Goal: Task Accomplishment & Management: Manage account settings

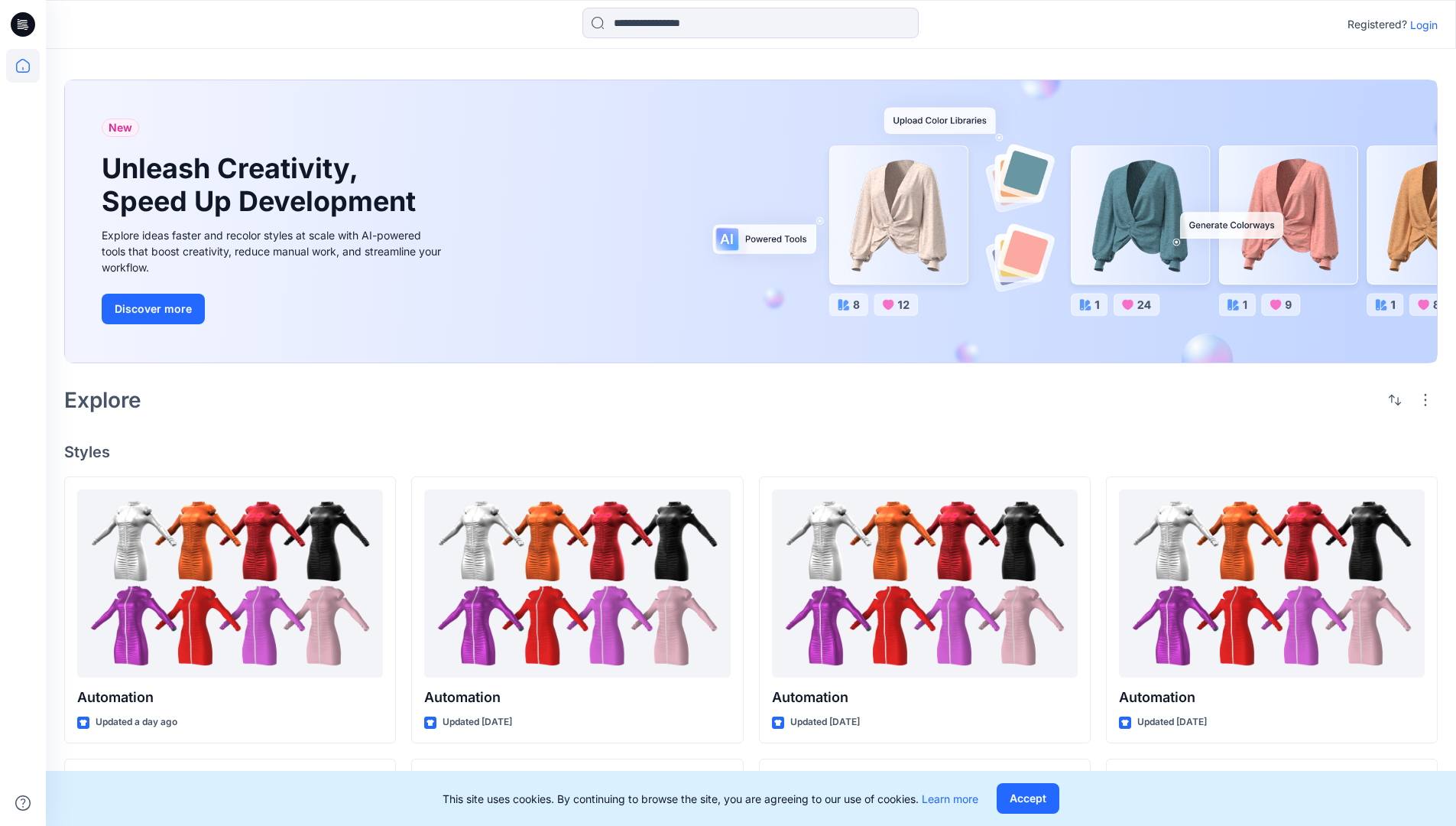
click at [1420, 24] on p "Login" at bounding box center [1424, 24] width 27 height 17
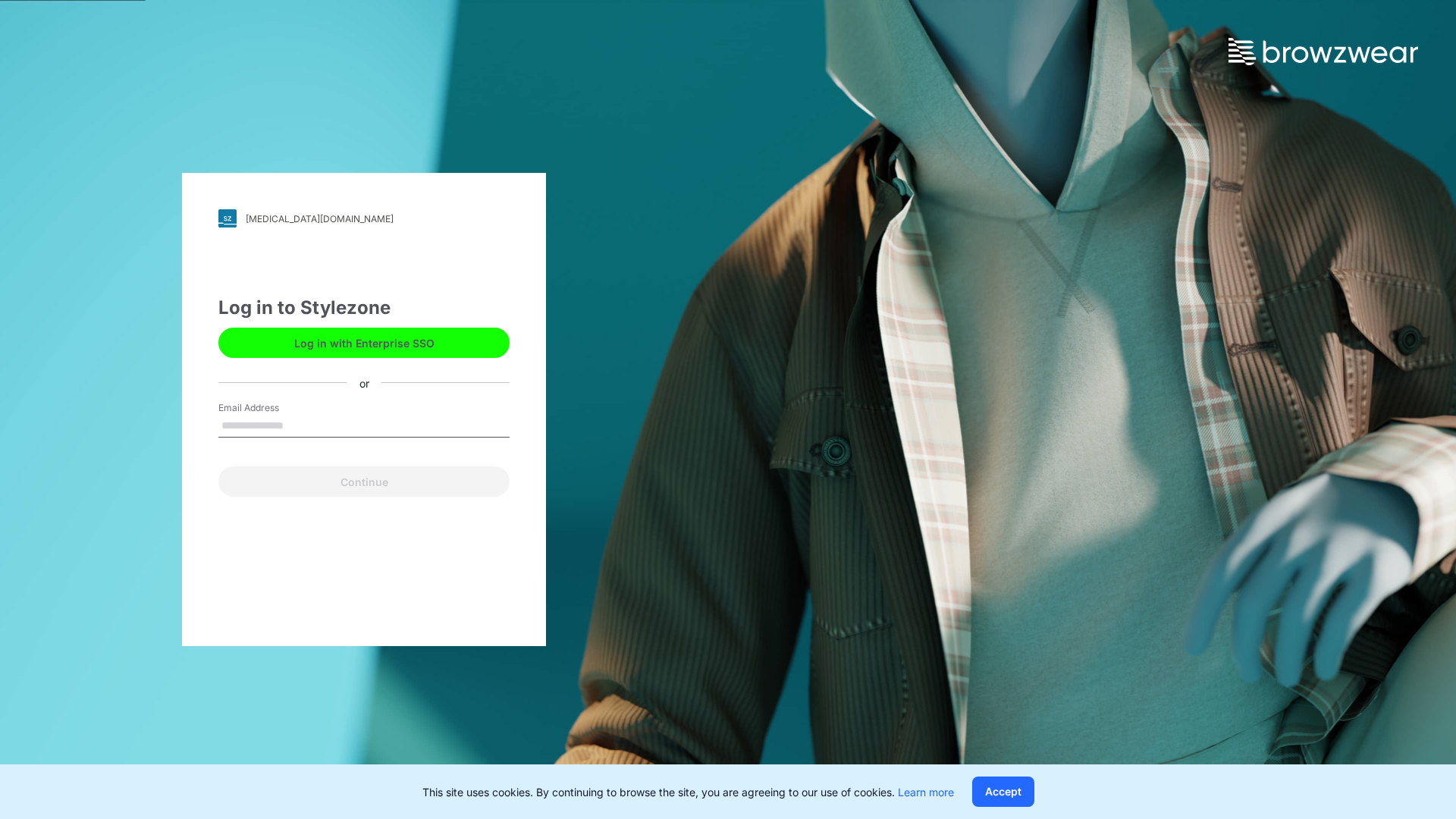
click at [299, 424] on input "Email Address" at bounding box center [364, 426] width 291 height 23
type input "**********"
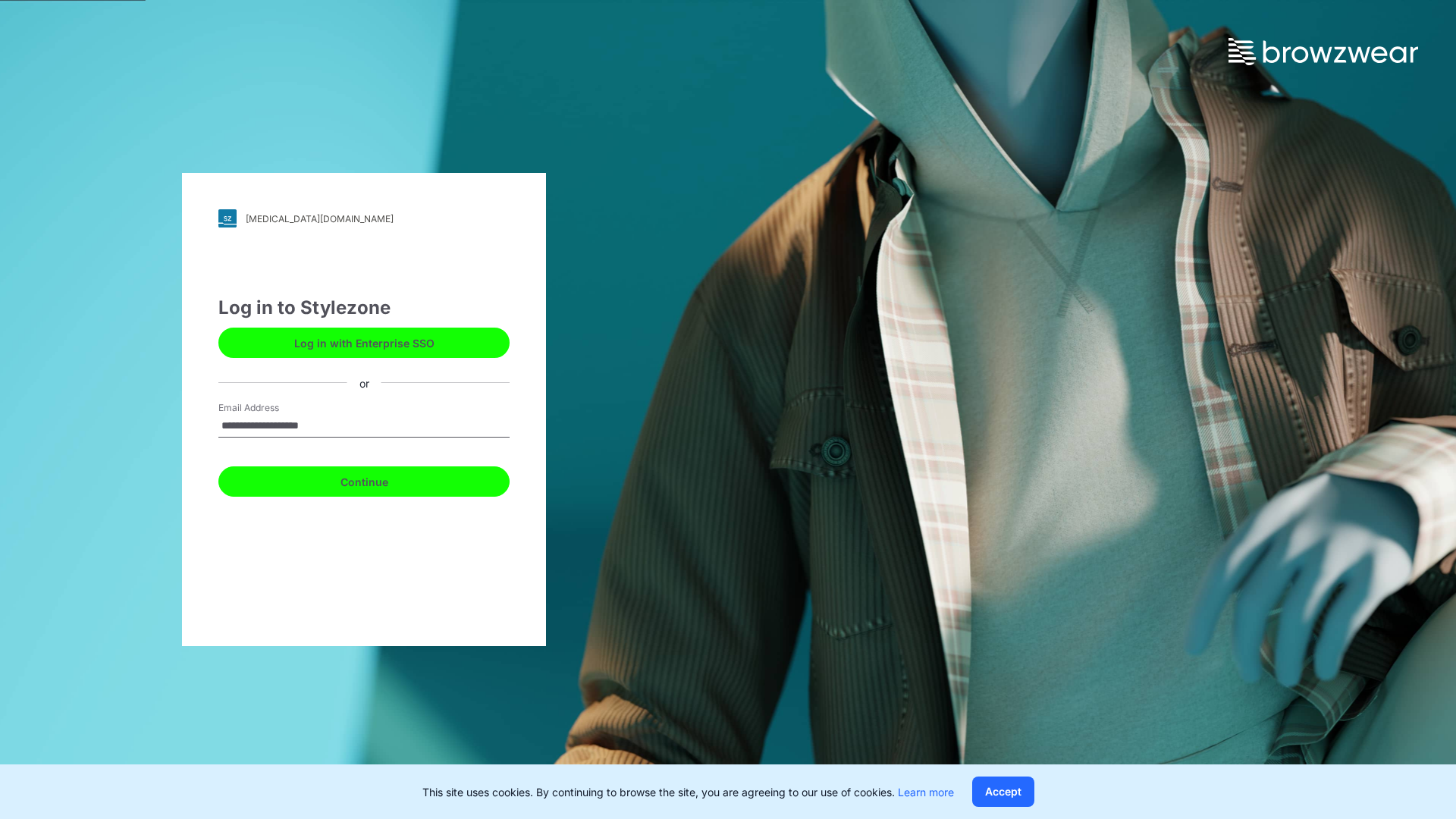
click at [380, 479] on button "Continue" at bounding box center [364, 481] width 291 height 31
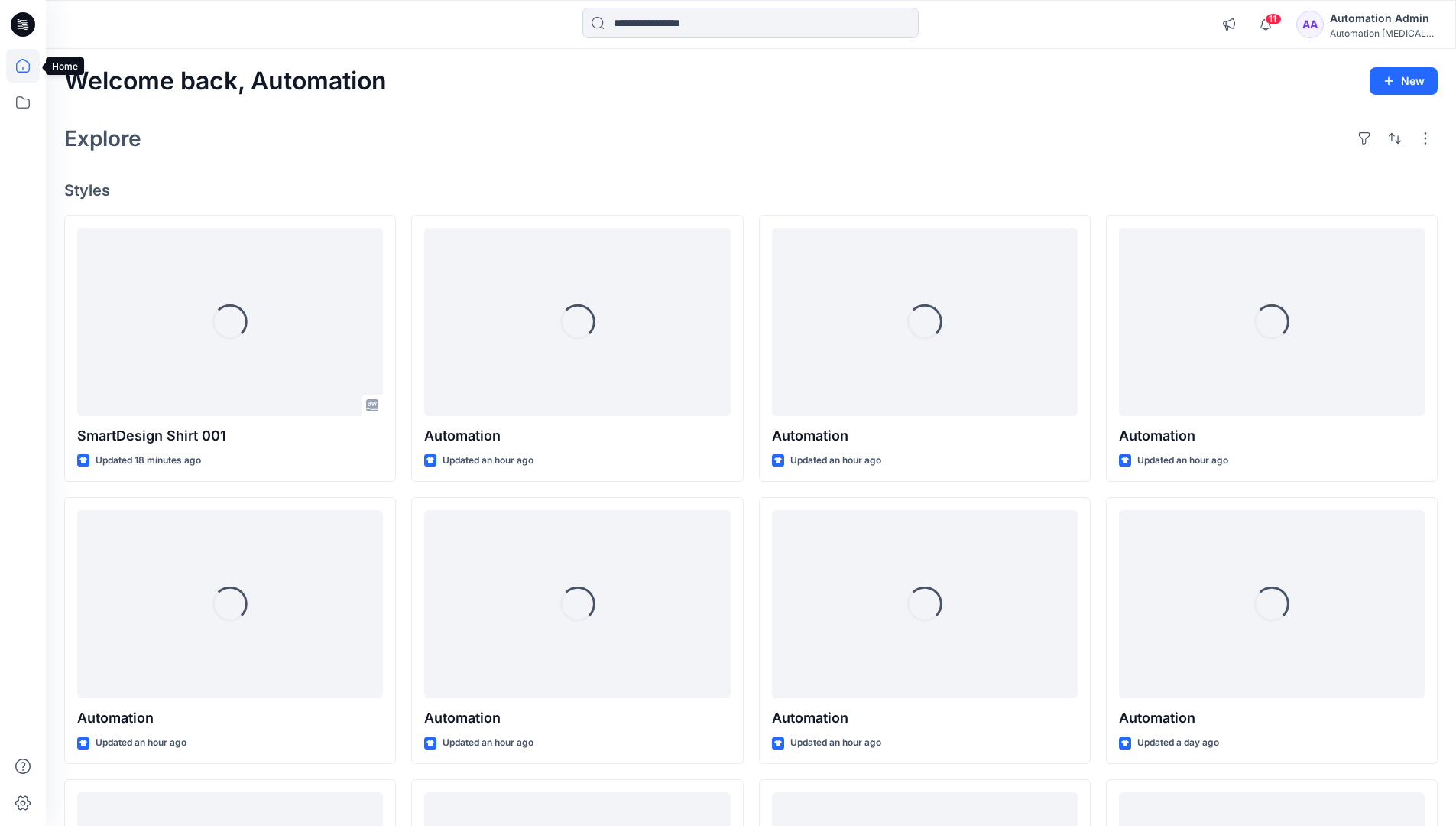
click at [29, 66] on icon at bounding box center [23, 66] width 14 height 14
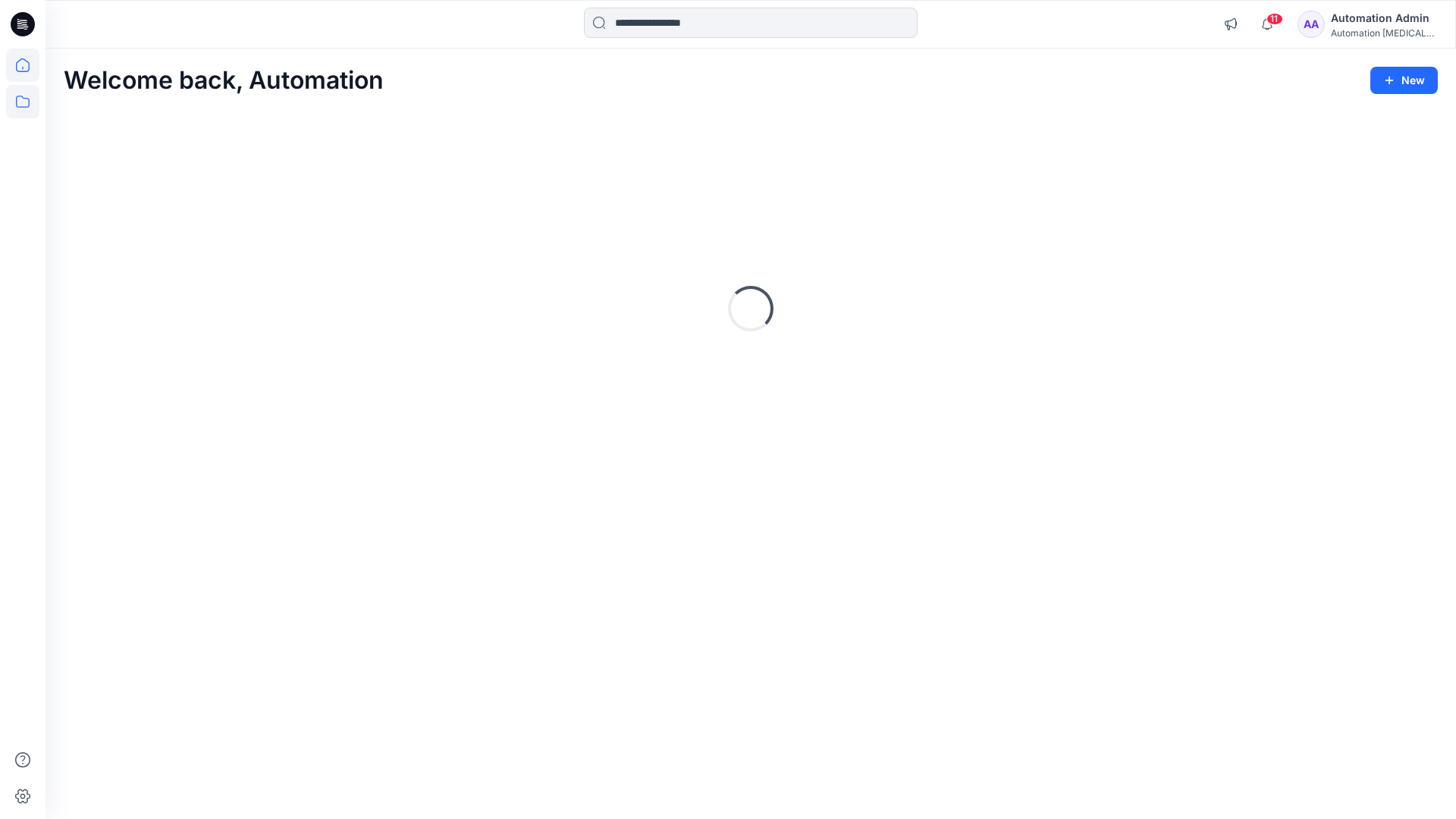
click at [27, 99] on icon at bounding box center [22, 101] width 34 height 34
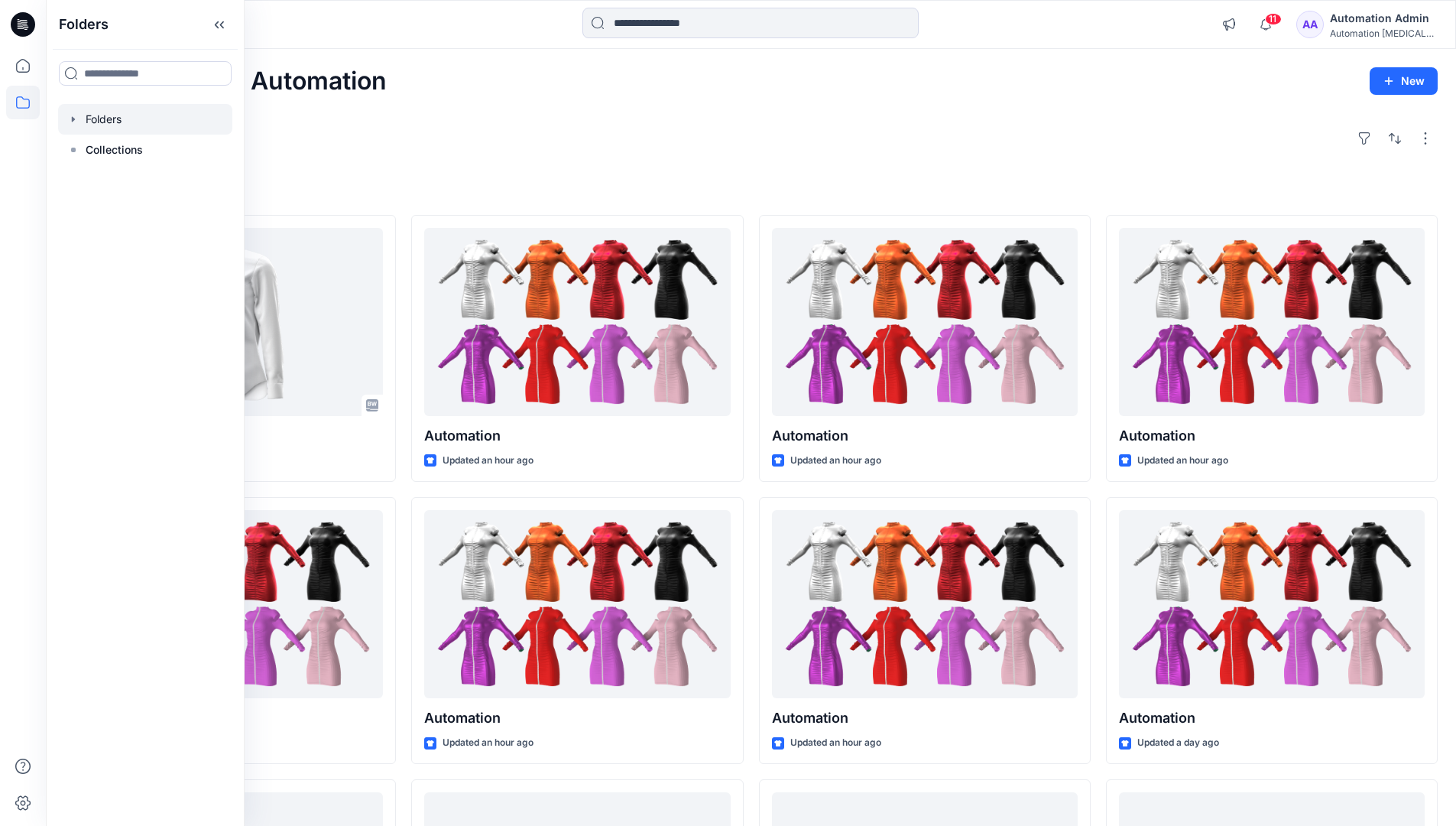
click at [113, 125] on div at bounding box center [146, 119] width 175 height 31
